Goal: Task Accomplishment & Management: Complete application form

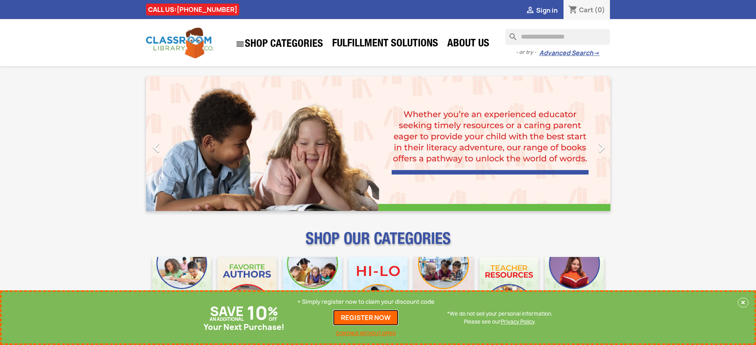
click at [366, 318] on link "REGISTER NOW" at bounding box center [365, 318] width 65 height 16
click at [366, 302] on p "+ Simply register now to claim your discount code" at bounding box center [365, 302] width 137 height 8
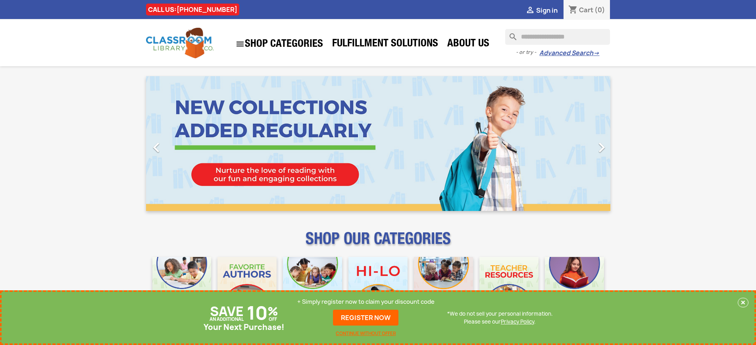
click at [366, 302] on p "+ Simply register now to claim your discount code" at bounding box center [365, 302] width 137 height 8
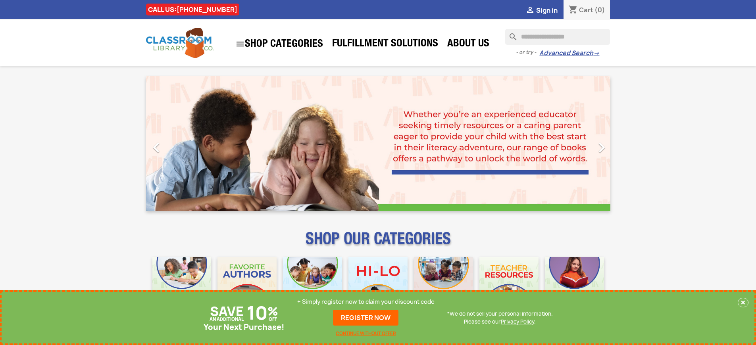
click at [366, 302] on p "+ Simply register now to claim your discount code" at bounding box center [365, 302] width 137 height 8
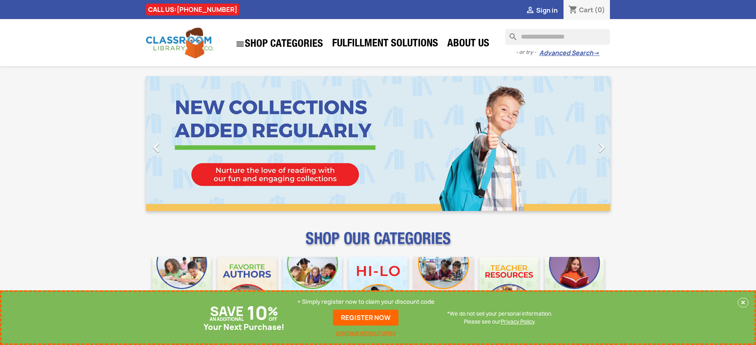
click at [366, 302] on p "+ Simply register now to claim your discount code" at bounding box center [365, 302] width 137 height 8
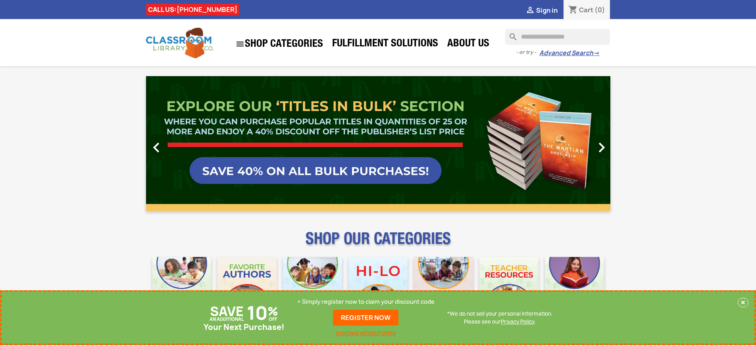
click at [366, 302] on p "+ Simply register now to claim your discount code" at bounding box center [365, 302] width 137 height 8
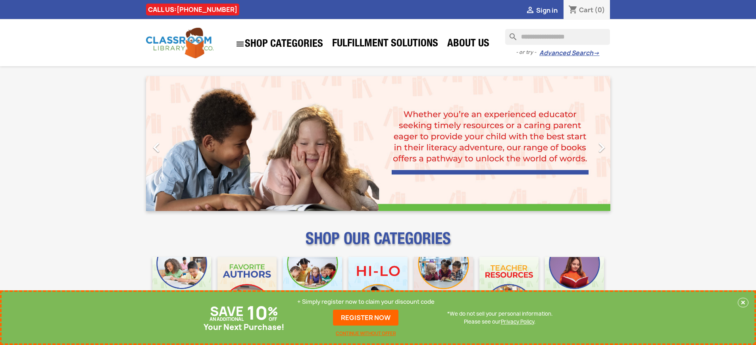
click at [366, 302] on p "+ Simply register now to claim your discount code" at bounding box center [365, 302] width 137 height 8
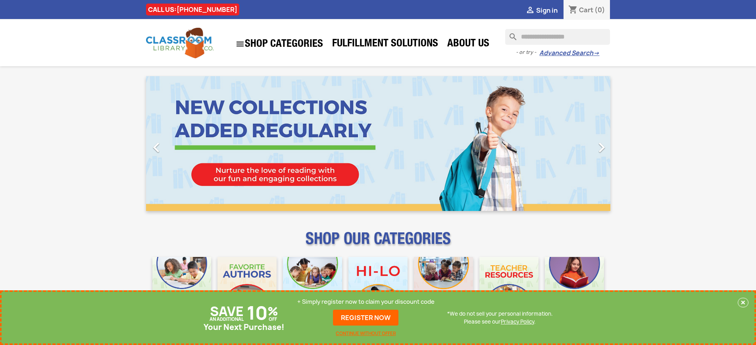
click at [366, 302] on p "+ Simply register now to claim your discount code" at bounding box center [365, 302] width 137 height 8
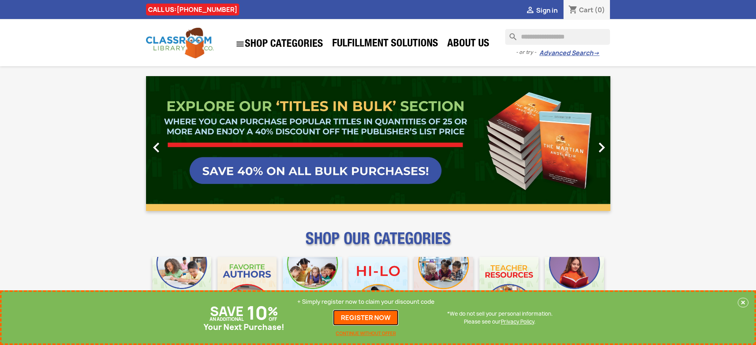
click at [366, 318] on link "REGISTER NOW" at bounding box center [365, 318] width 65 height 16
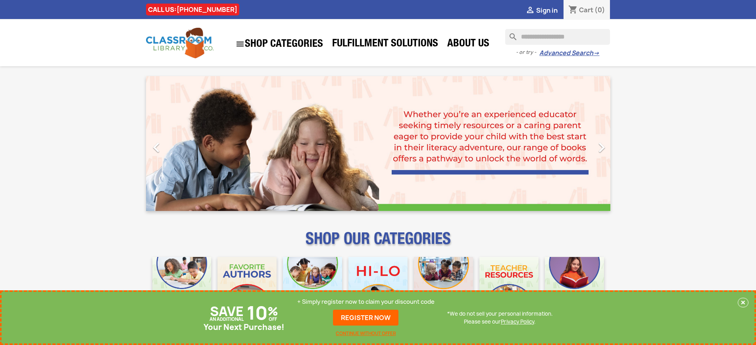
click at [366, 302] on p "+ Simply register now to claim your discount code" at bounding box center [365, 302] width 137 height 8
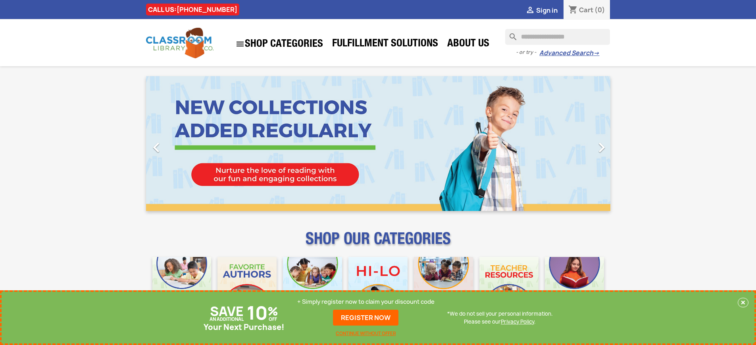
click at [366, 302] on p "+ Simply register now to claim your discount code" at bounding box center [365, 302] width 137 height 8
click at [366, 318] on link "REGISTER NOW" at bounding box center [365, 318] width 65 height 16
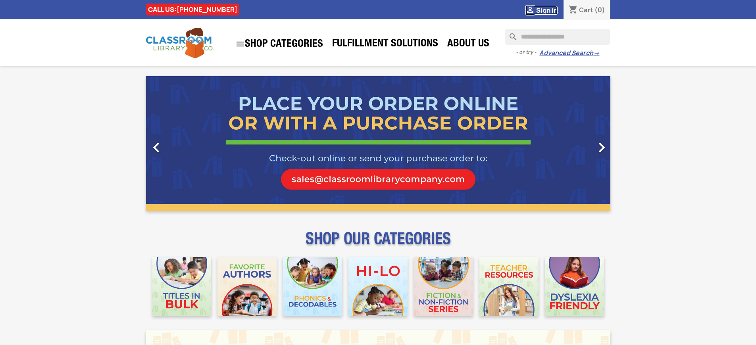
click at [546, 10] on span "Sign in" at bounding box center [546, 10] width 21 height 9
